Goal: Contribute content

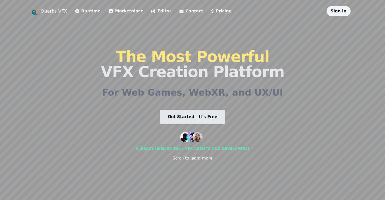
click at [151, 11] on icon at bounding box center [153, 11] width 4 height 4
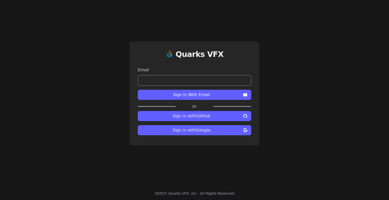
click at [214, 133] on span "Sign in with Google" at bounding box center [192, 130] width 100 height 6
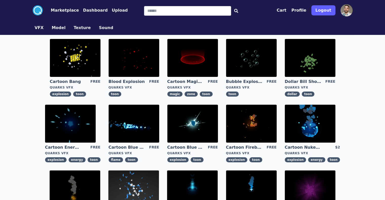
click at [57, 54] on img at bounding box center [75, 58] width 51 height 38
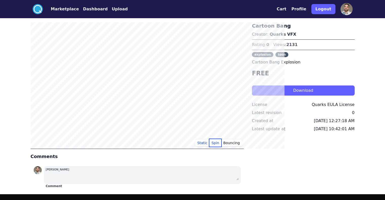
drag, startPoint x: 224, startPoint y: 140, endPoint x: 225, endPoint y: 144, distance: 4.1
click at [221, 143] on button "Spin" at bounding box center [215, 143] width 12 height 8
click at [221, 144] on button "Spin" at bounding box center [215, 143] width 12 height 8
click at [242, 142] on button "Bouncing" at bounding box center [231, 143] width 21 height 8
click at [65, 12] on nav ".cls-1{fill:#fff;}.cls-2{fill:#29abe2;} Marketplace Dashboard Upload" at bounding box center [80, 9] width 95 height 10
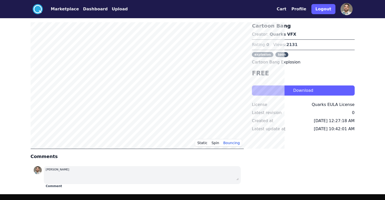
click at [83, 10] on button "Dashboard" at bounding box center [95, 9] width 25 height 6
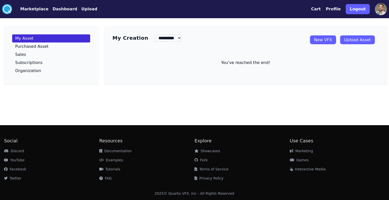
click at [326, 42] on link "New VFX" at bounding box center [323, 39] width 26 height 9
